Goal: Information Seeking & Learning: Find specific fact

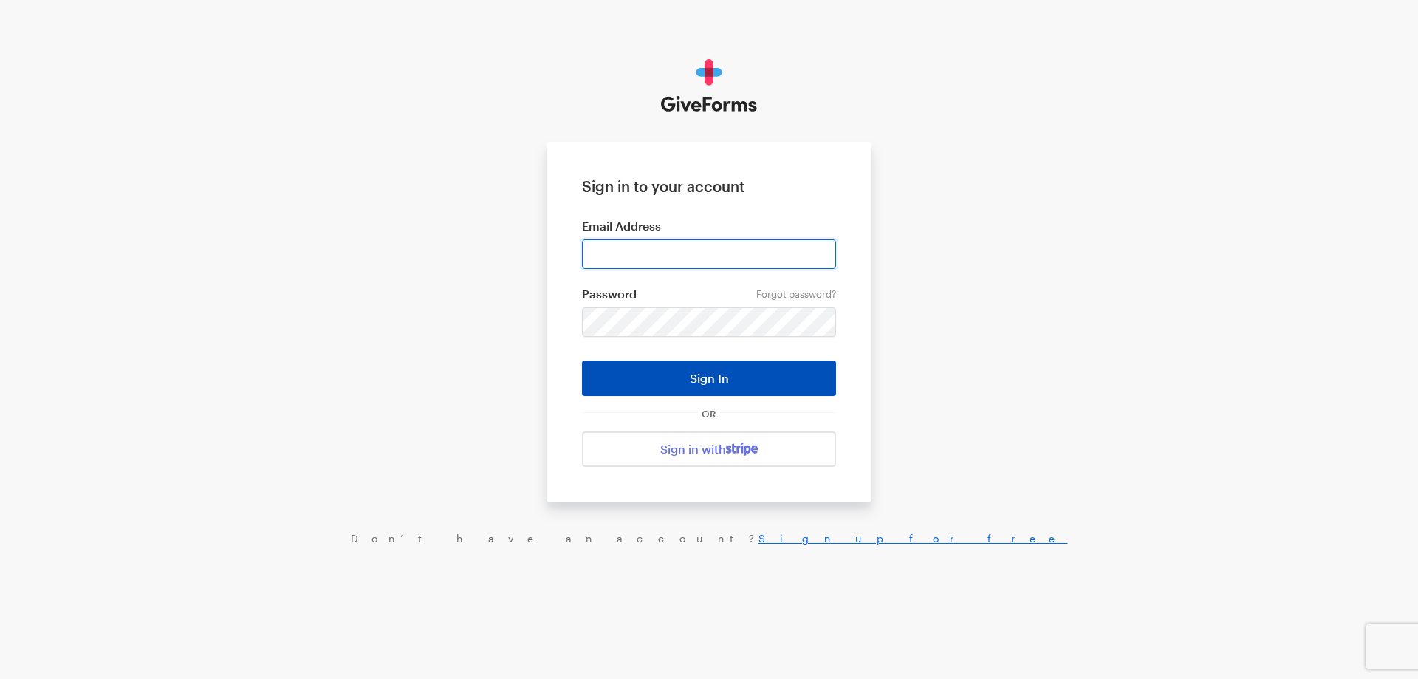
type input "jkerchaert@brightfocus.org"
click at [698, 372] on button "Sign In" at bounding box center [709, 378] width 254 height 35
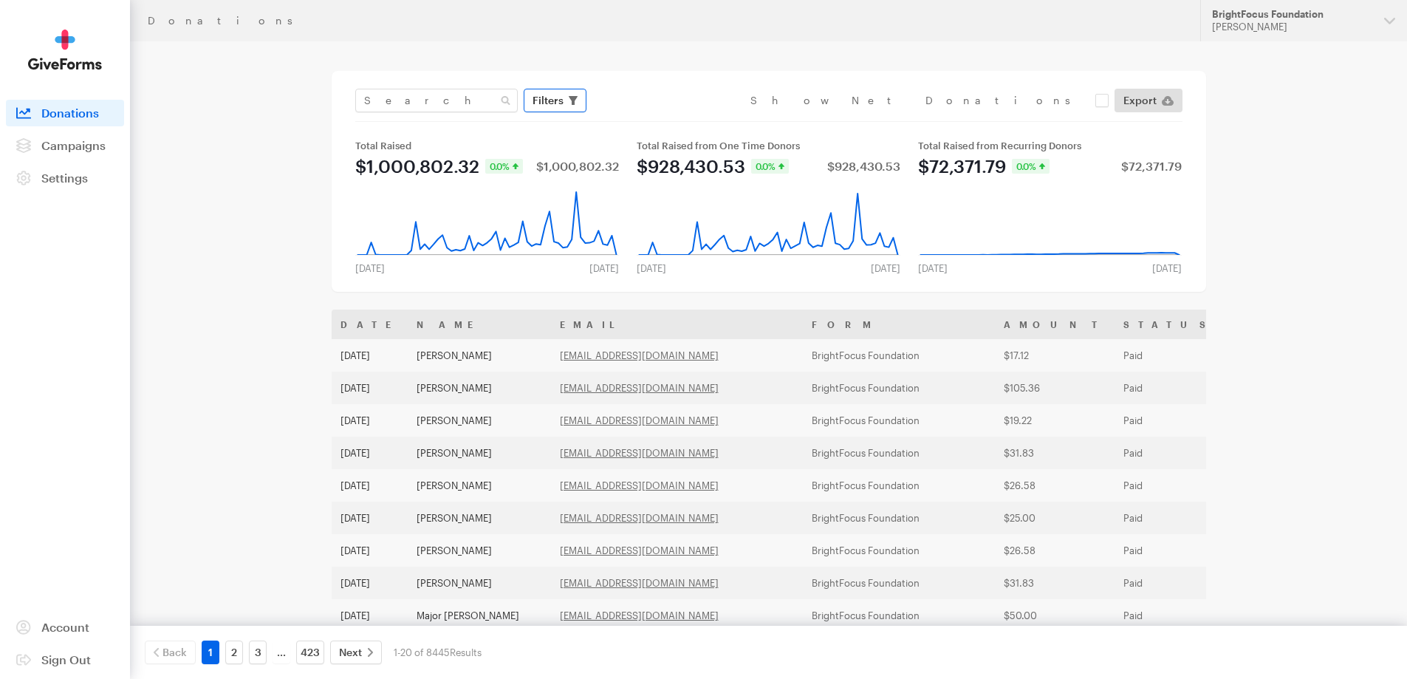
click at [544, 106] on span "Filters" at bounding box center [548, 101] width 31 height 18
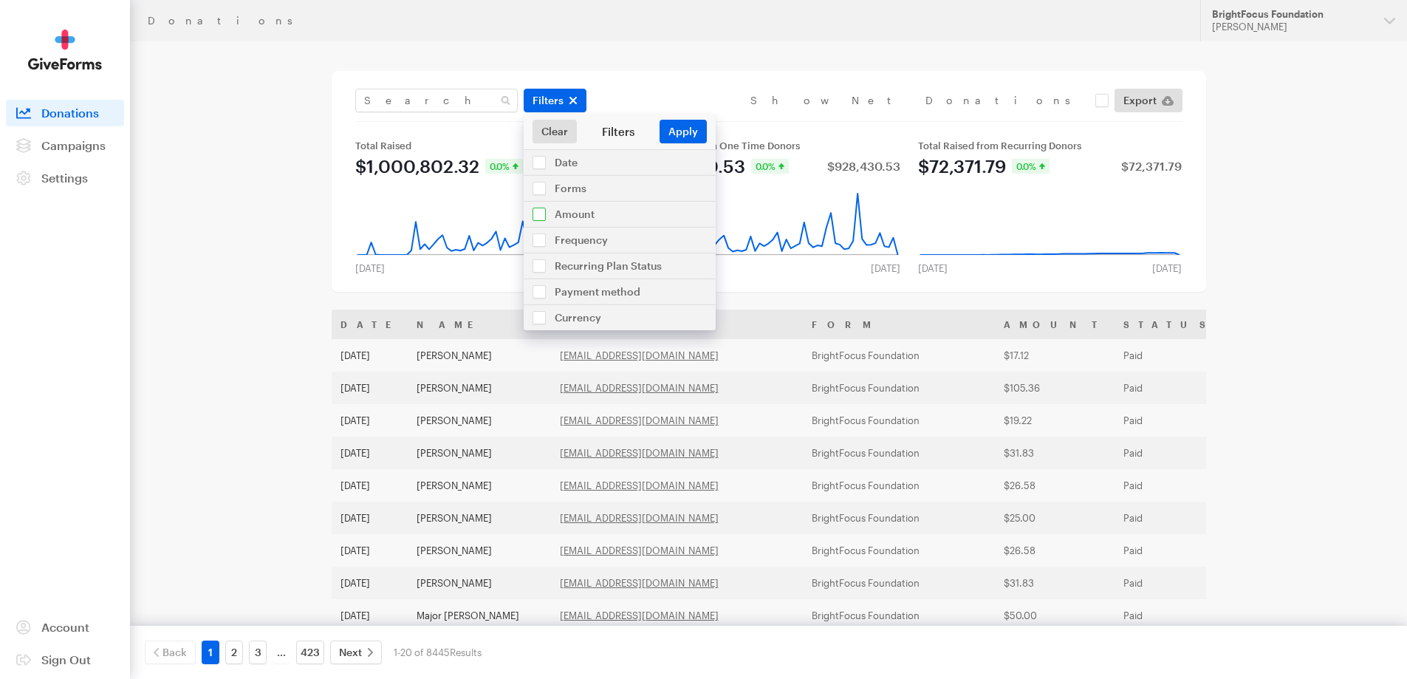
click at [581, 214] on input "checkbox" at bounding box center [620, 214] width 192 height 25
checkbox input "true"
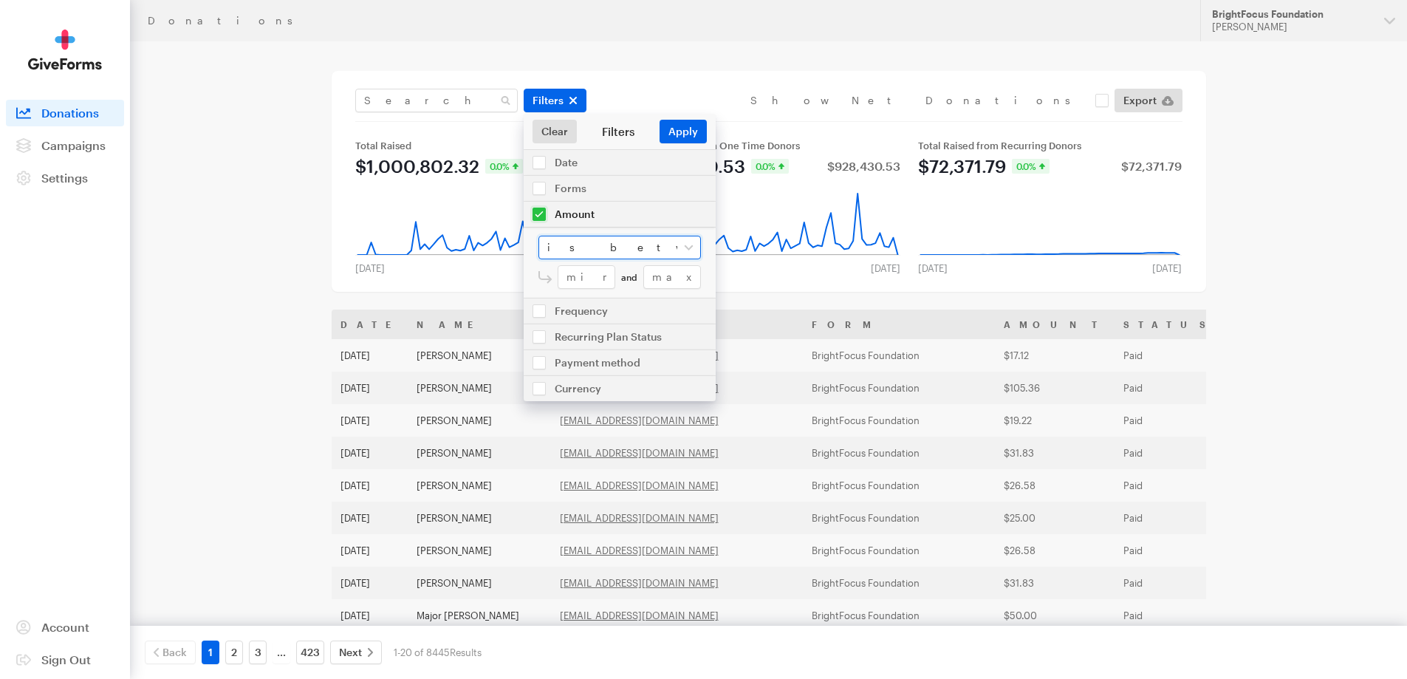
click at [584, 242] on select "is between is less than is greater than is equal to" at bounding box center [620, 248] width 163 height 24
select select "greater"
click at [539, 236] on select "is between is less than is greater than is equal to" at bounding box center [620, 248] width 163 height 24
click at [611, 275] on input "number" at bounding box center [629, 277] width 143 height 24
type input "999"
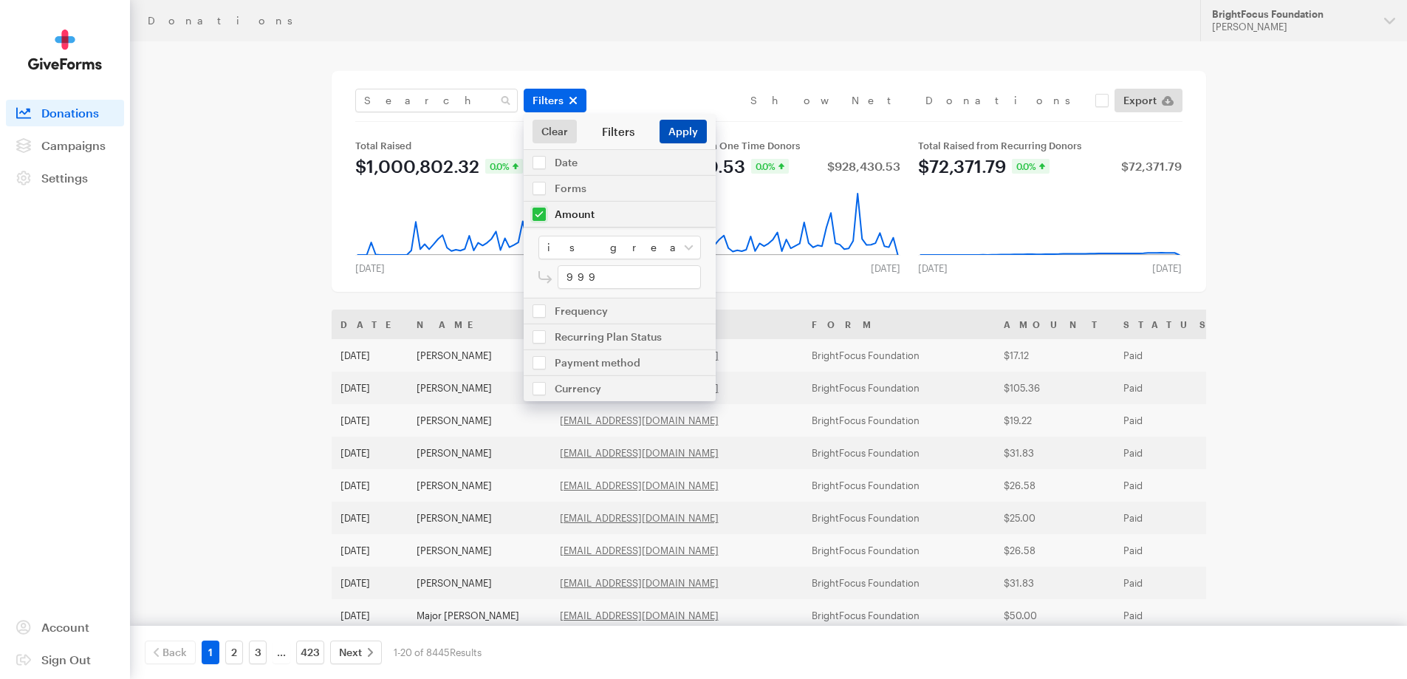
click at [680, 135] on button "Apply" at bounding box center [683, 132] width 47 height 24
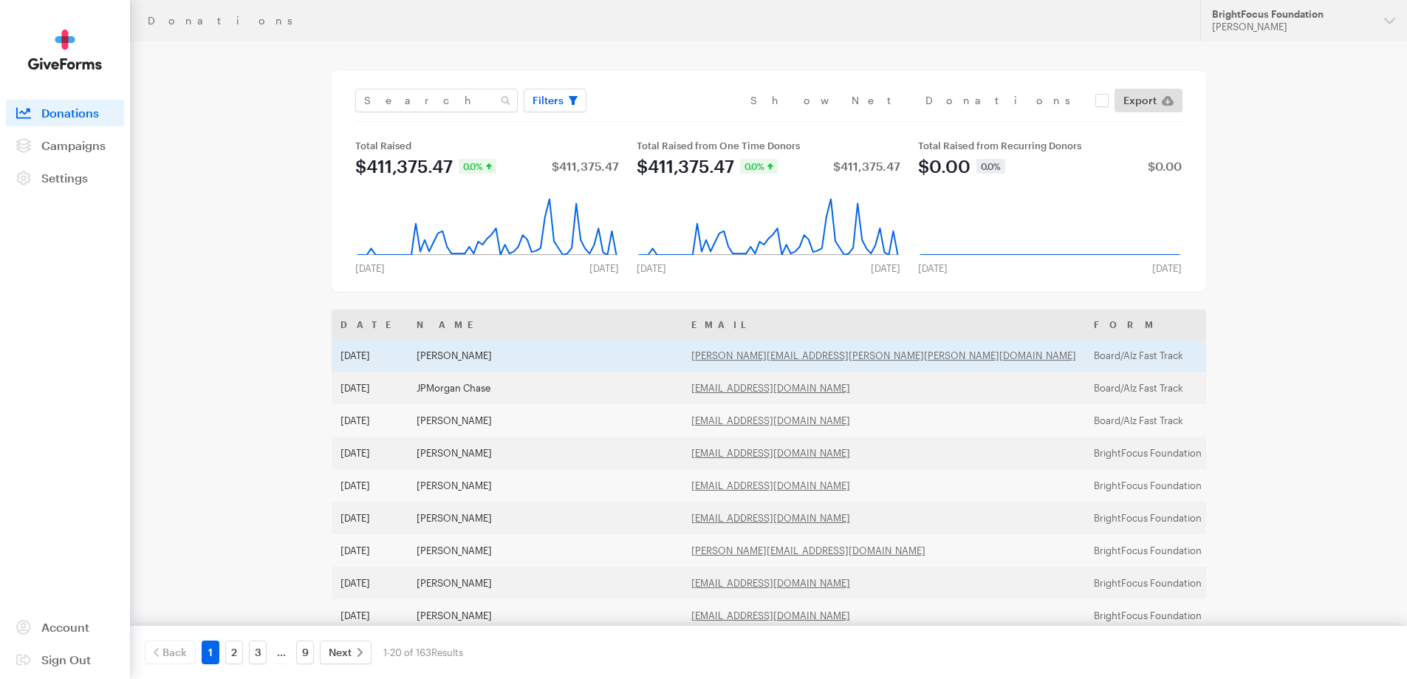
click at [474, 353] on td "[PERSON_NAME]" at bounding box center [545, 355] width 275 height 33
click at [588, 363] on td "[PERSON_NAME]" at bounding box center [545, 355] width 275 height 33
